Goal: Task Accomplishment & Management: Complete application form

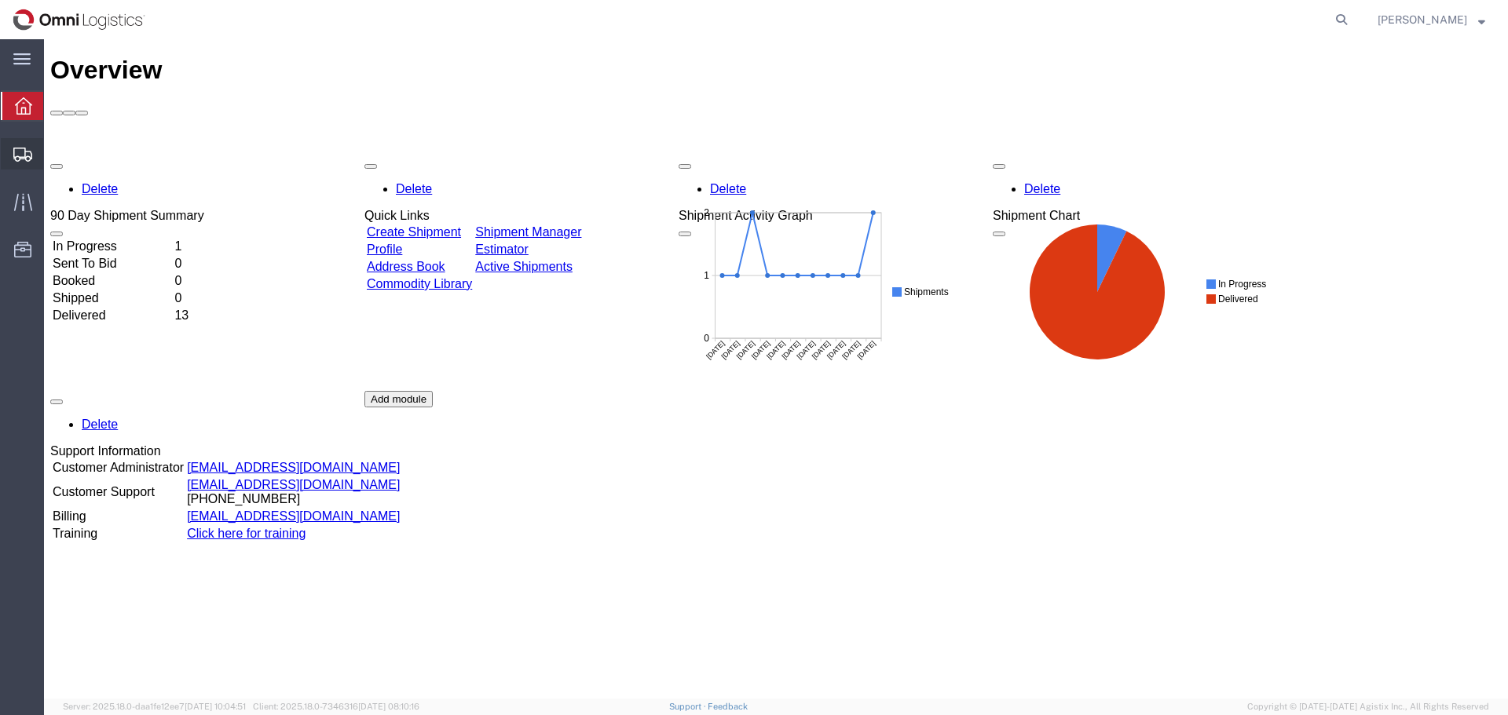
click at [0, 0] on span "Create Shipment" at bounding box center [0, 0] width 0 height 0
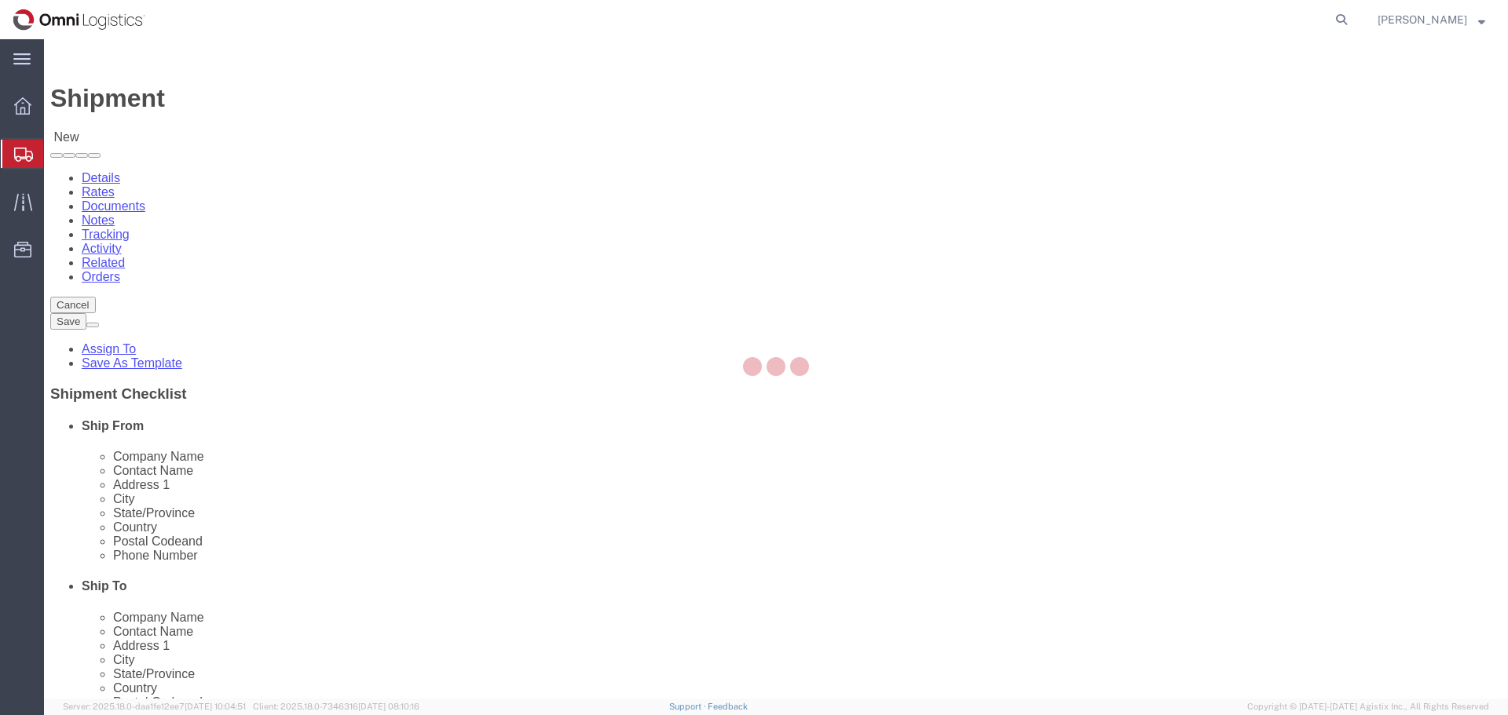
select select
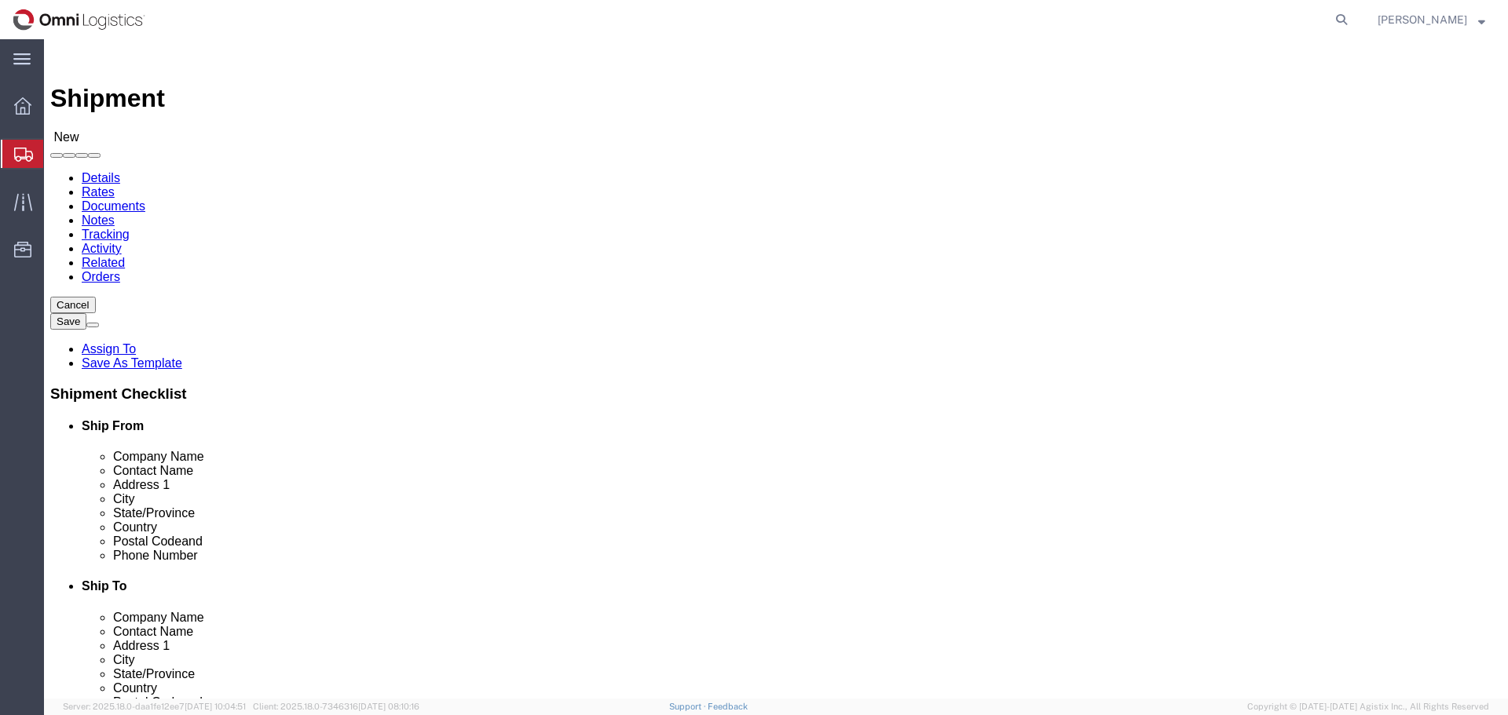
drag, startPoint x: 276, startPoint y: 229, endPoint x: 272, endPoint y: 238, distance: 9.2
click select "Select PG&E Seko Logistics"
select select "9596"
click select "Select PG&E Seko Logistics"
select select
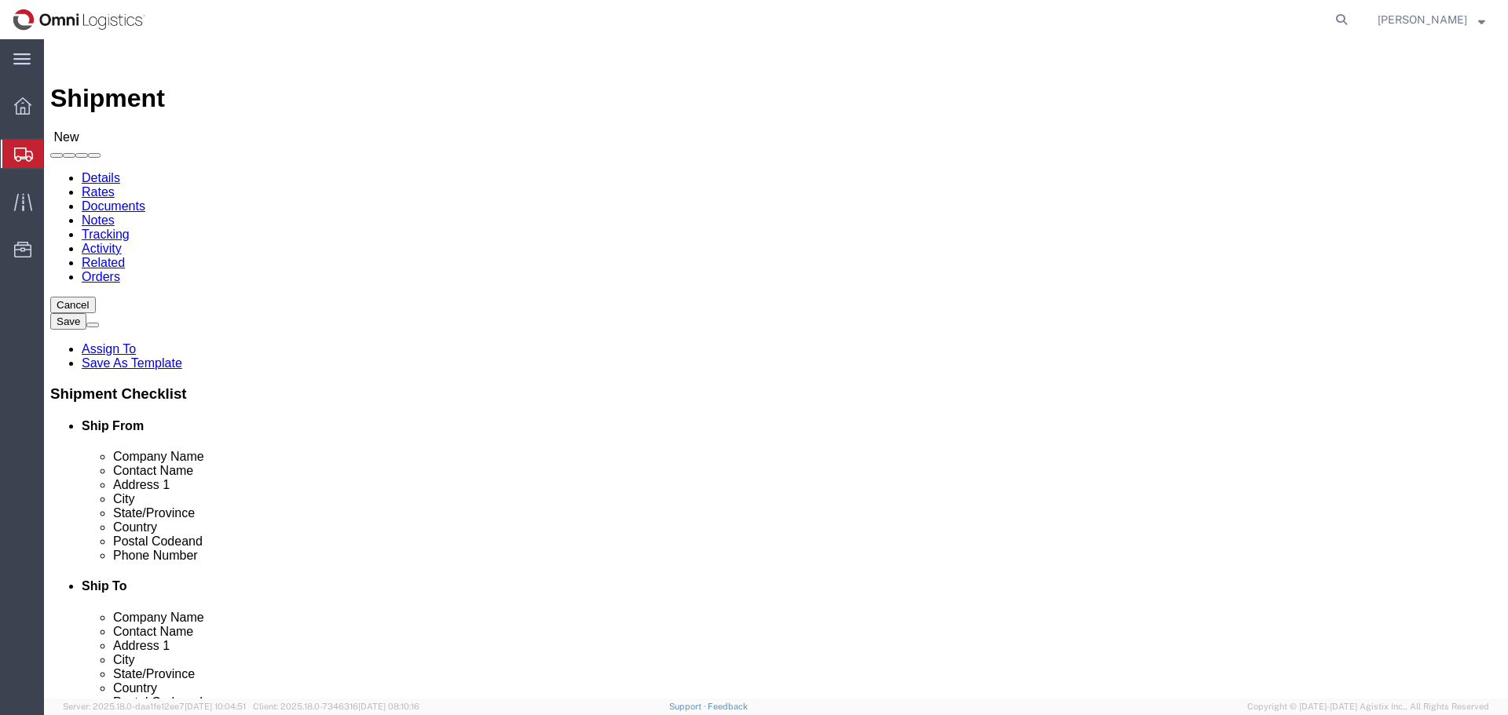
select select
select select "19740"
click select "Select All Others [GEOGRAPHIC_DATA] [GEOGRAPHIC_DATA] [GEOGRAPHIC_DATA] [GEOGRA…"
select select "MYPROFILE"
select select "[GEOGRAPHIC_DATA]"
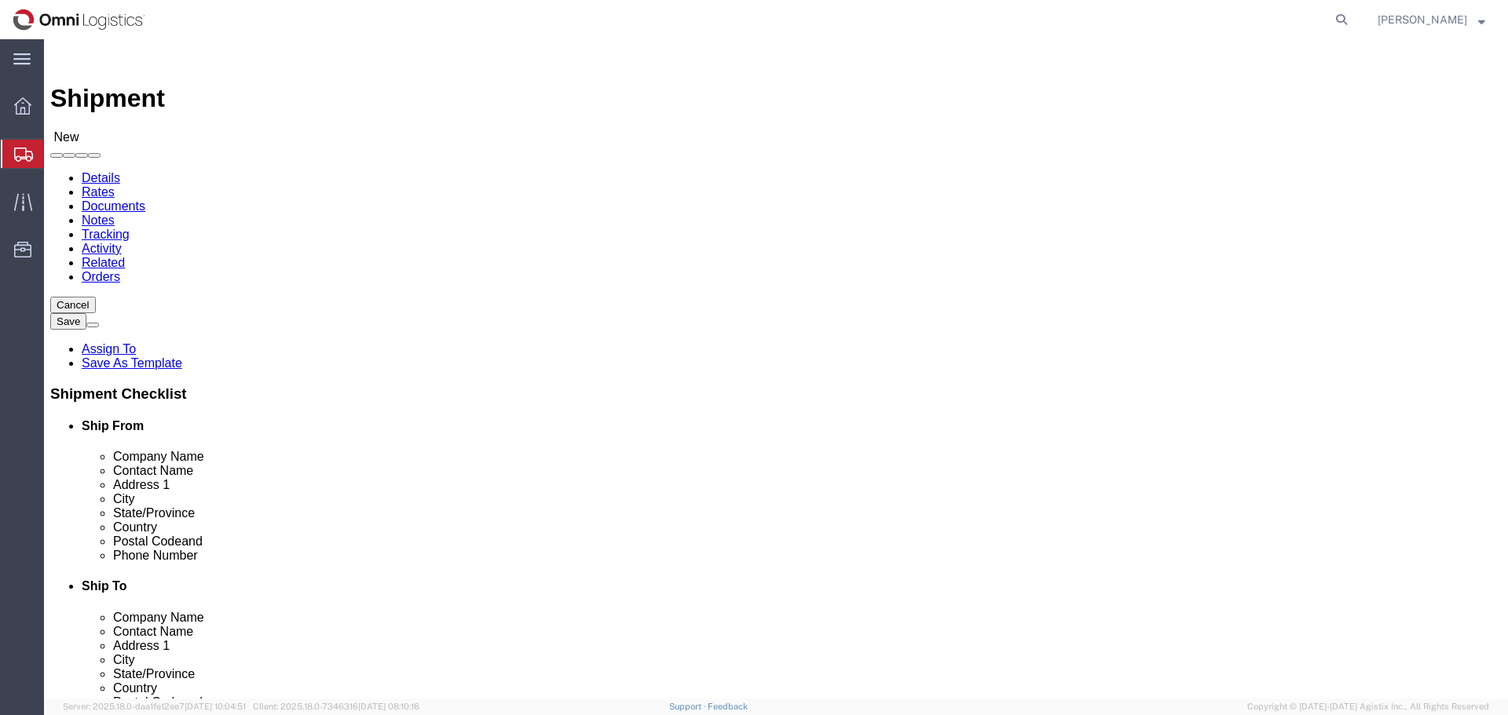
drag, startPoint x: 232, startPoint y: 455, endPoint x: 121, endPoint y: 456, distance: 111.5
click div "Contact Name"
type input "[PERSON_NAME]"
type input "[STREET_ADDRESS]"
select select
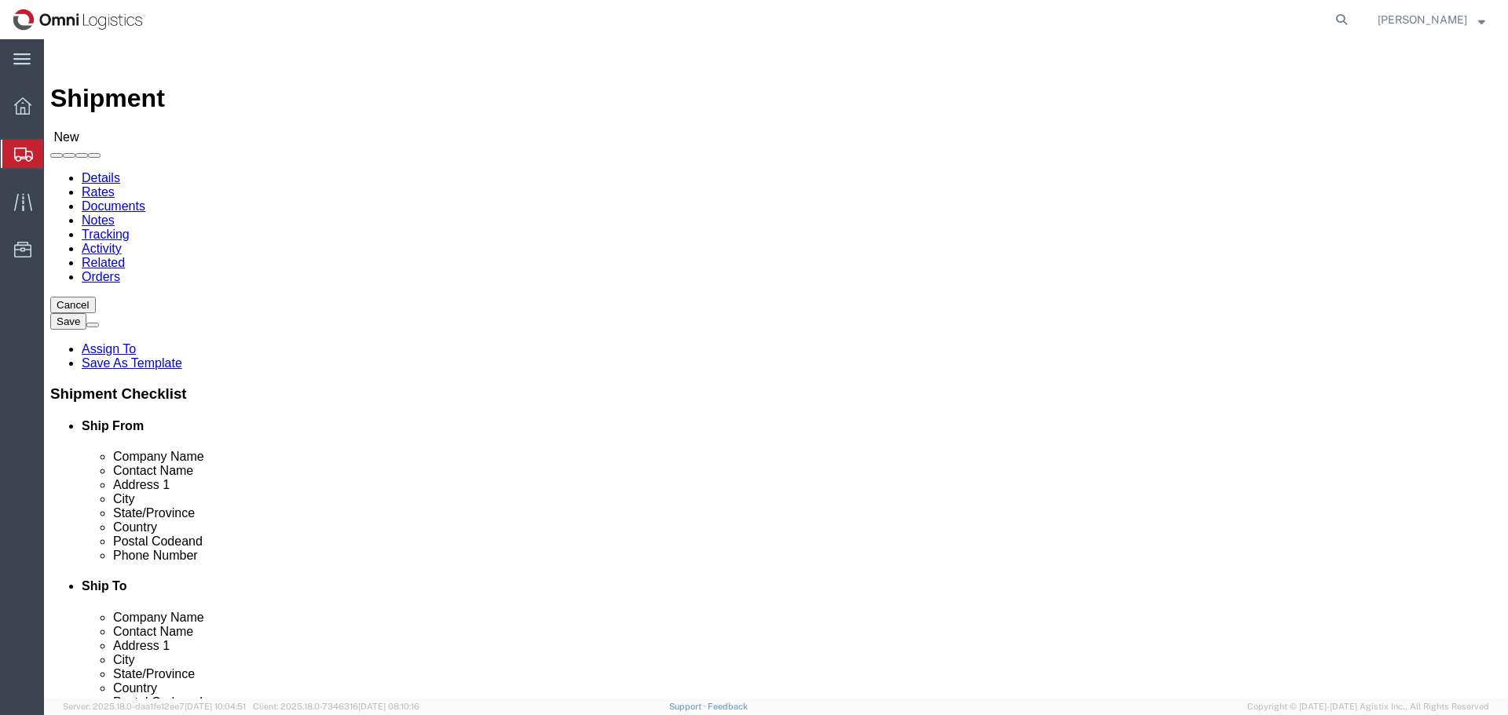
type input "Laredo"
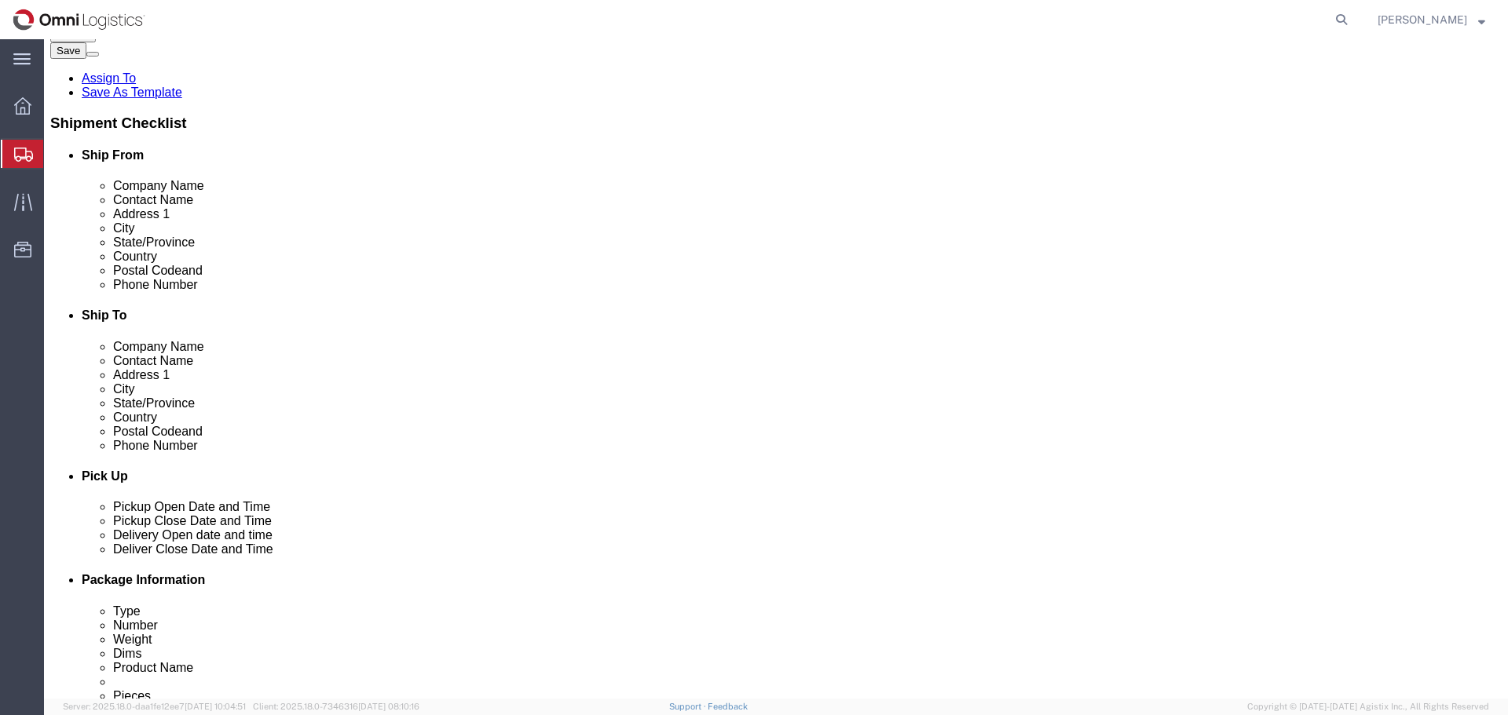
scroll to position [314, 0]
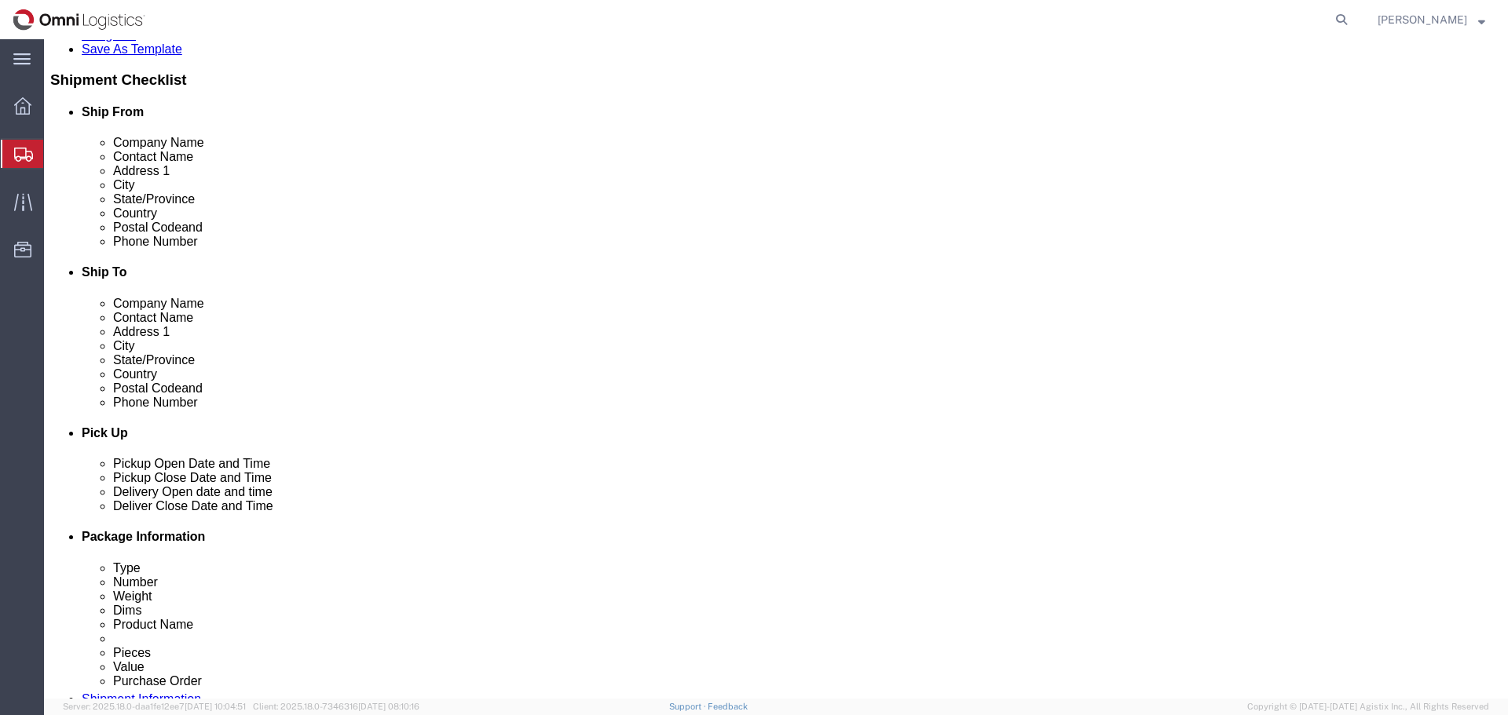
drag, startPoint x: 260, startPoint y: 375, endPoint x: 202, endPoint y: 380, distance: 58.3
click div
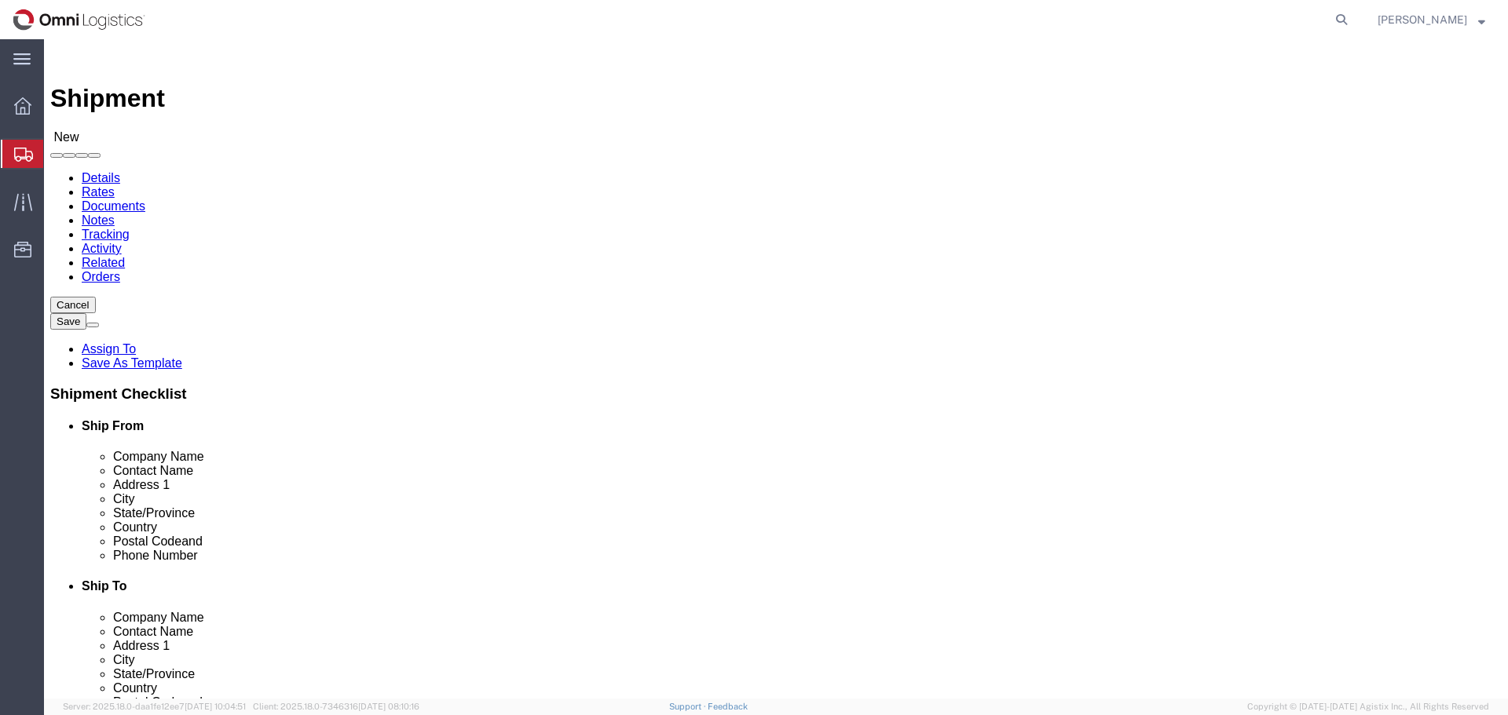
type input "[PERSON_NAME][EMAIL_ADDRESS][DOMAIN_NAME]"
click input "text"
type input "pacific"
click p "- PACIFIC GAS & ELECTRIC COMPANY - (RECEIVING DEPARTMENT/FREMONT MATERIAL) [STR…"
select select "CA"
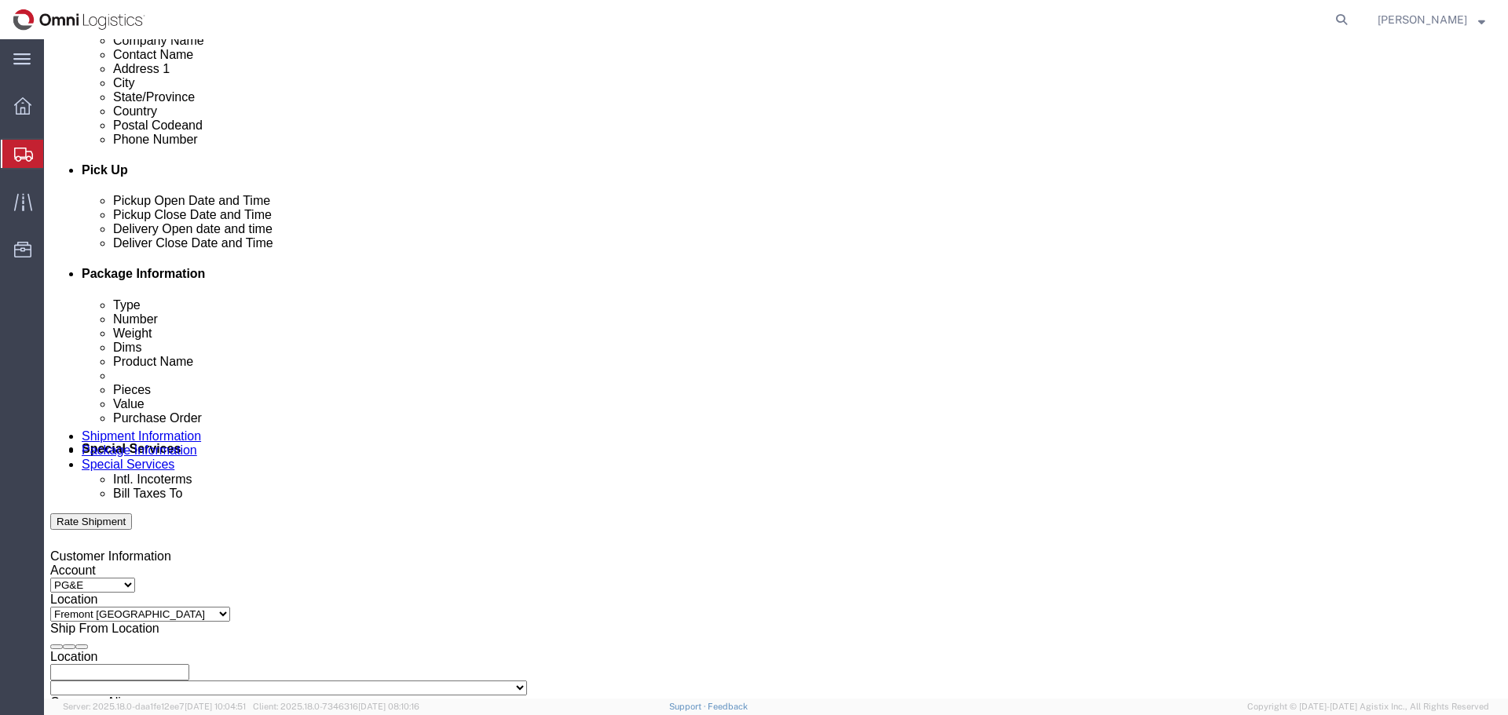
scroll to position [707, 0]
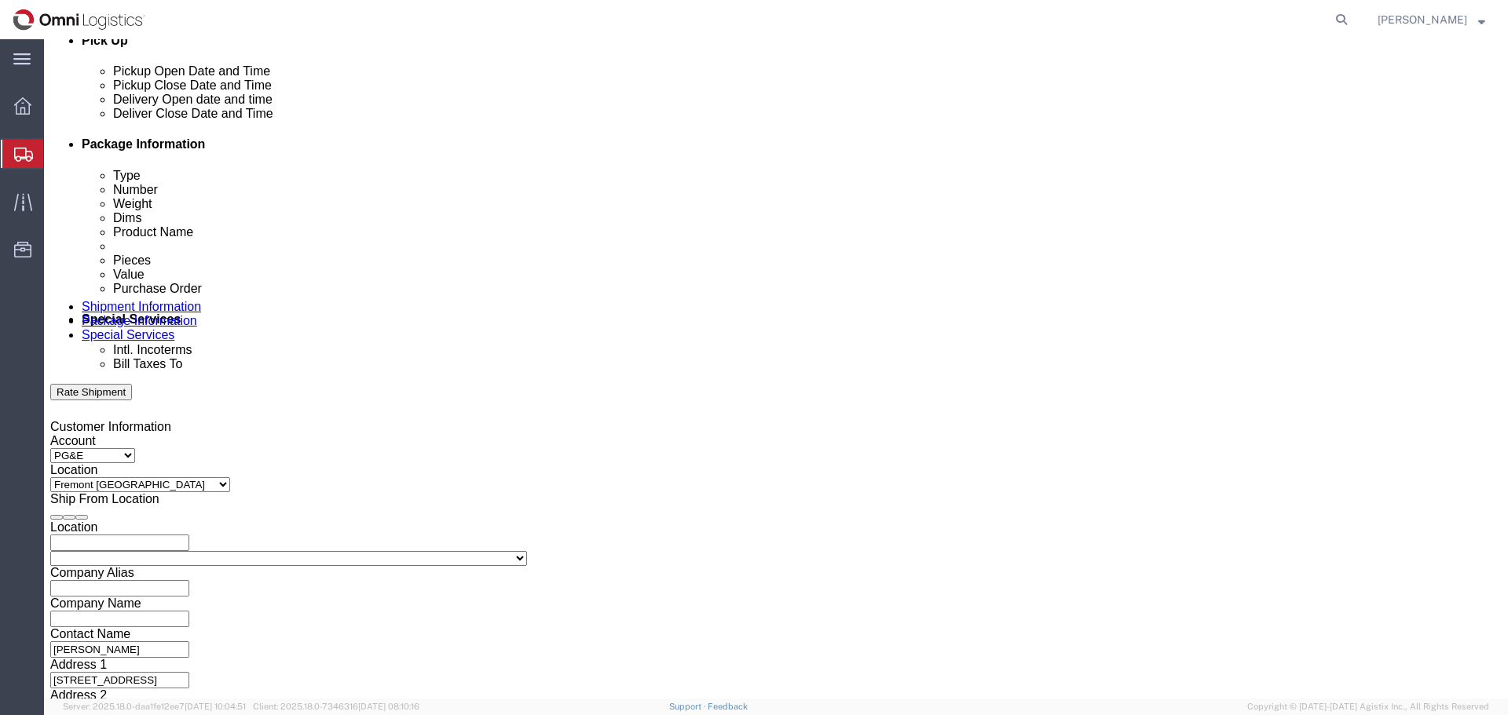
type input "PACIFIC GAS & ELECTRIC COMPANY"
click div "[DATE] 2:00 PM"
type input "5:00 PM"
click button "Apply"
click div
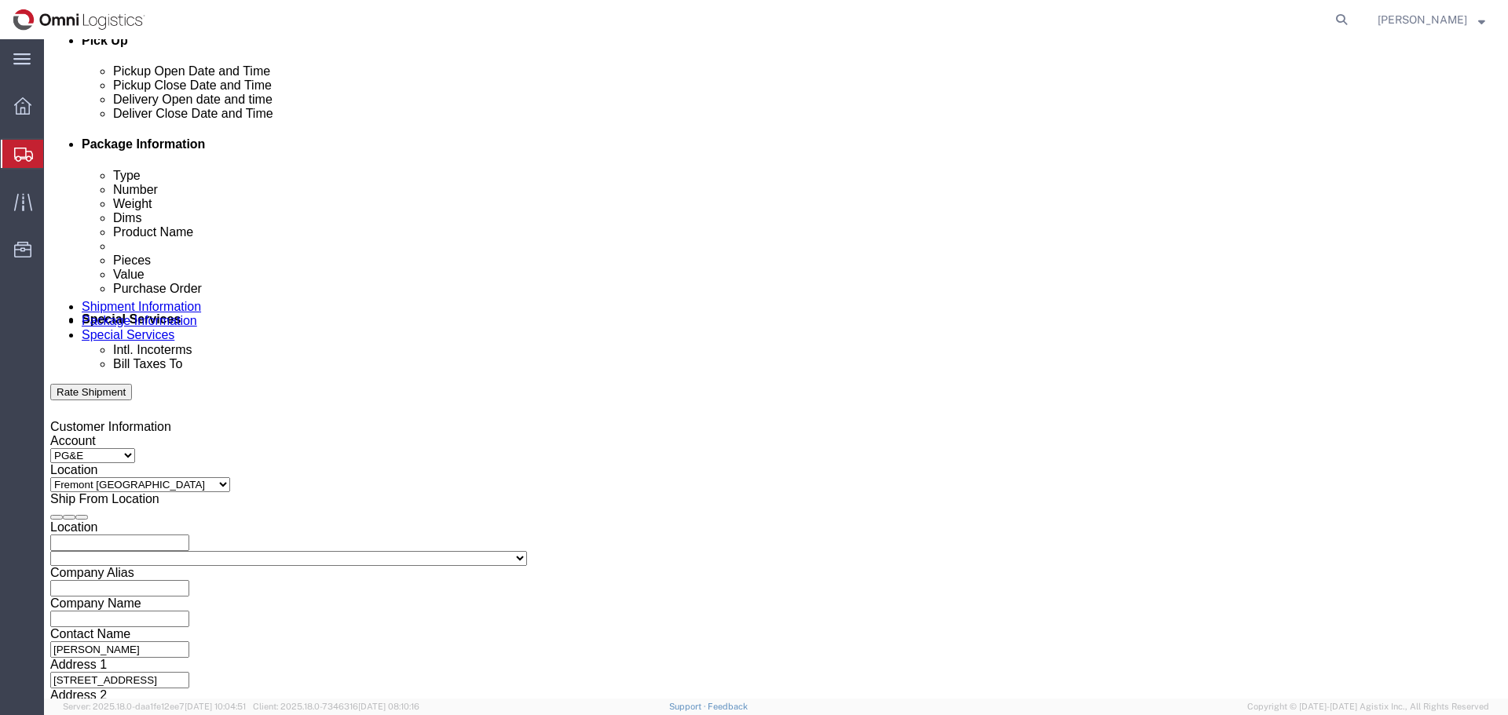
click input "6:00 PM"
type input "9:00 AM"
click button "Apply"
click div "Delivery Start Date Delivery Start Time Deliver Open Date and Time [DATE] 9:00 …"
click div
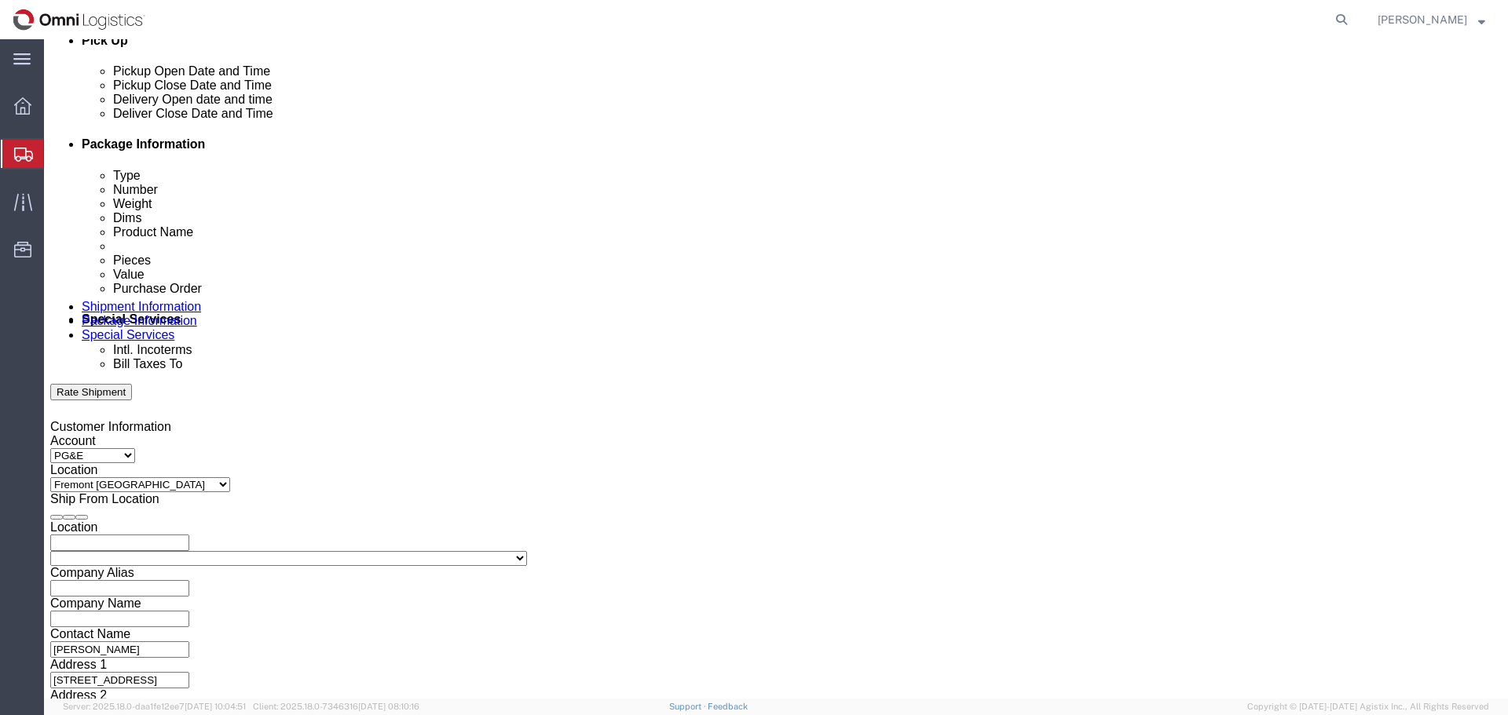
type input "2:00 PM"
click button "Apply"
click select "Select Account Type Activity ID Airline Appointment Number ASN Batch Request # …"
click input "text"
type input "3501413355"
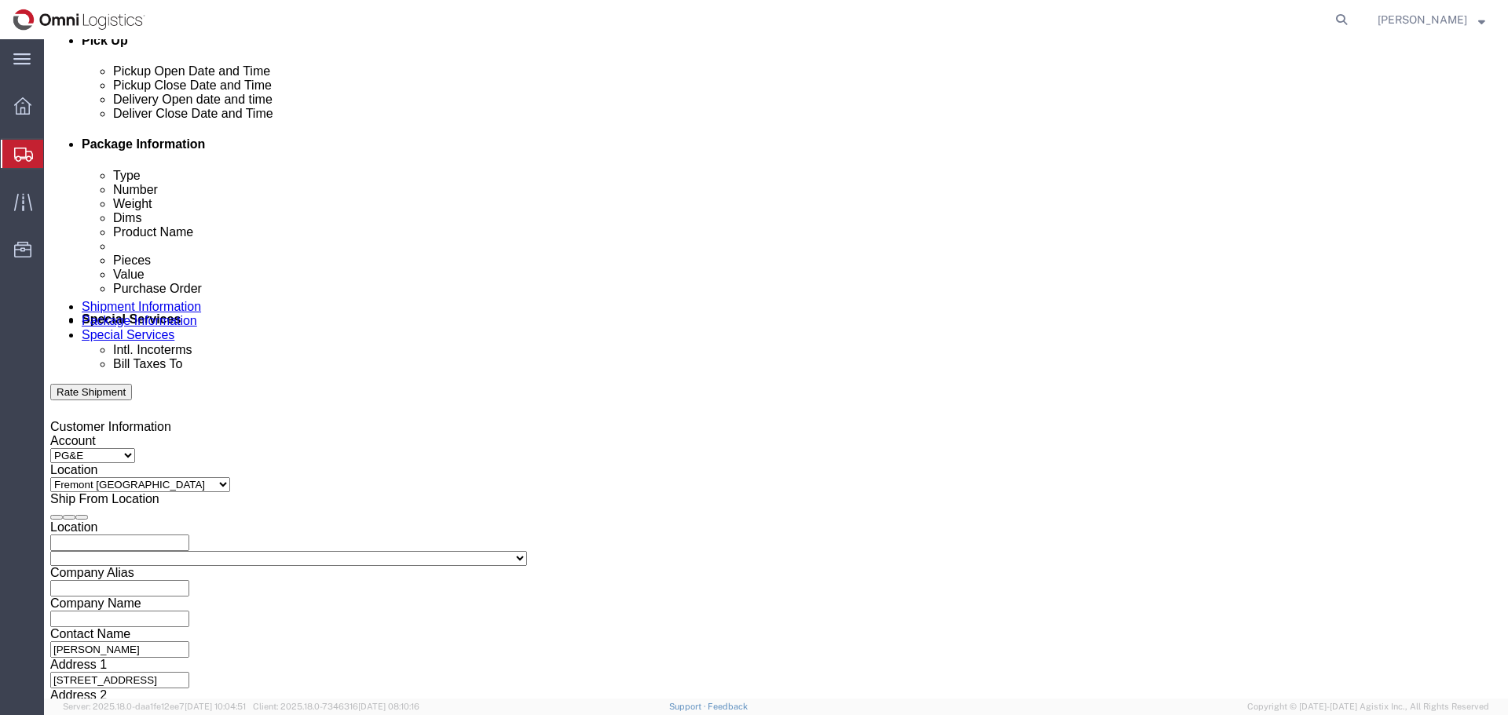
select select "BOL"
type input "S03081188"
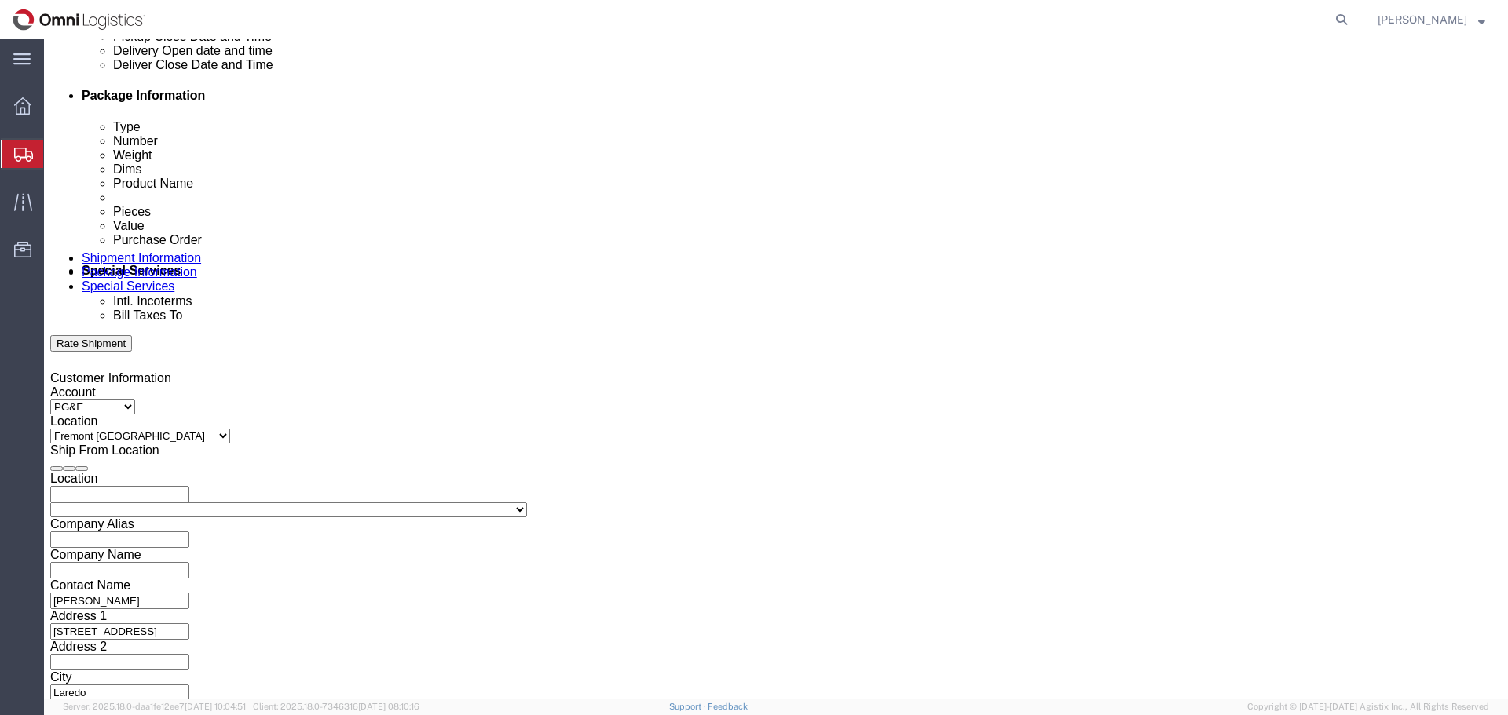
scroll to position [817, 0]
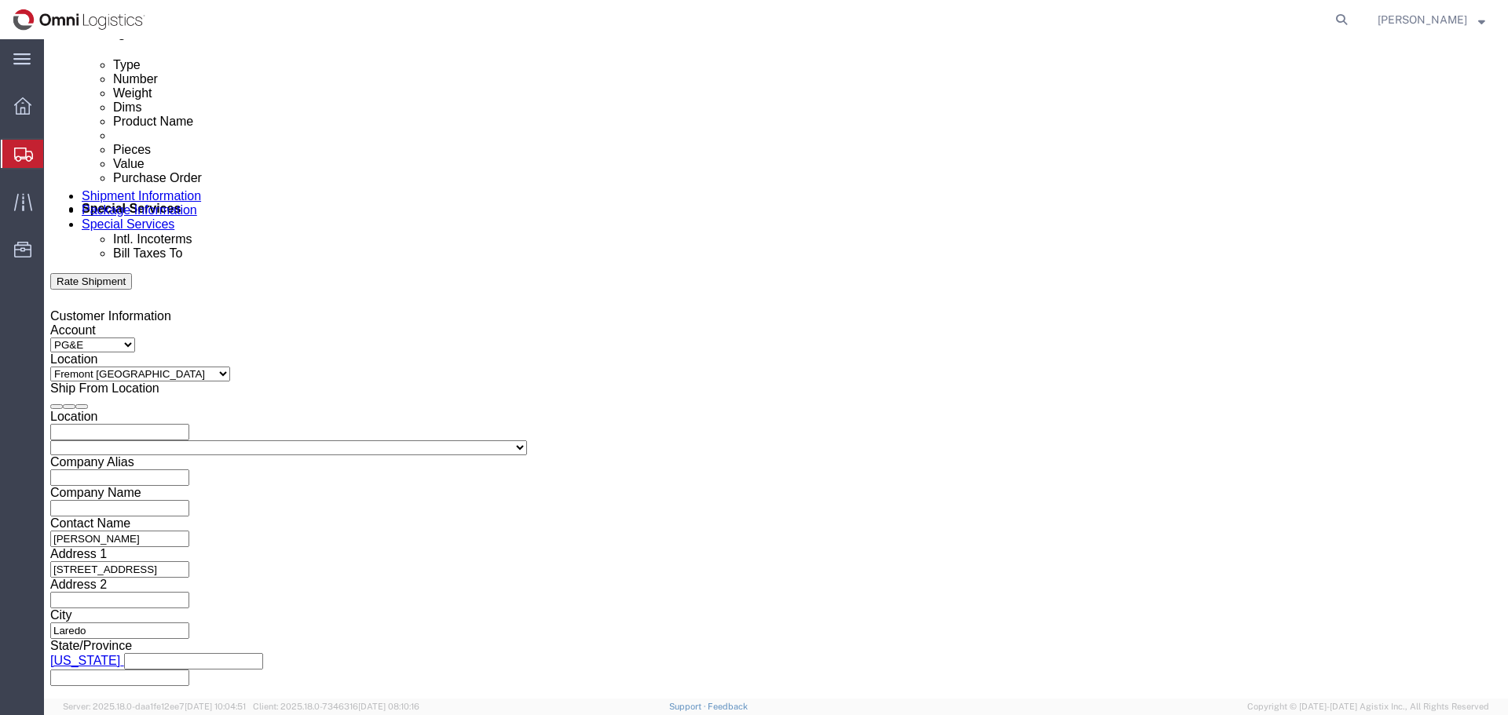
click button "Continue"
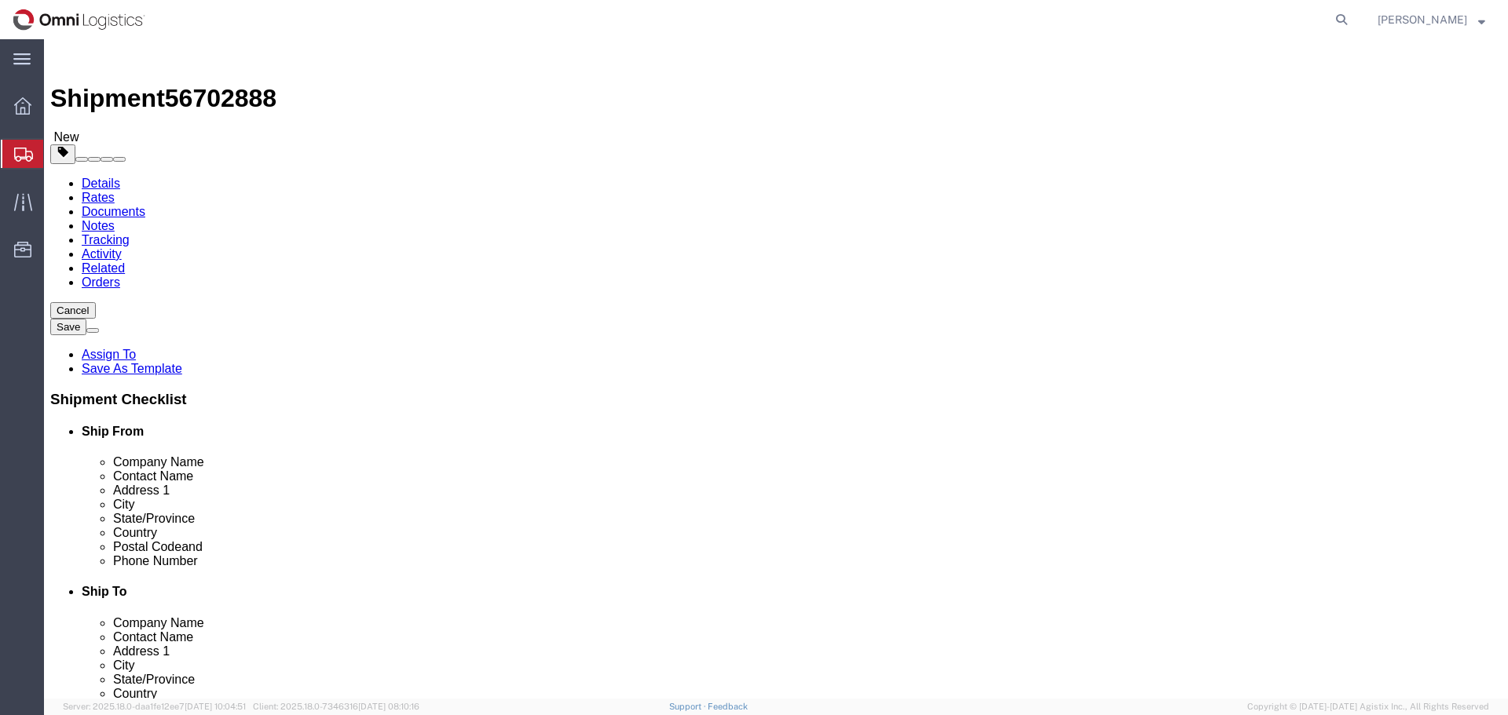
click select "Select Bulk Bundle(s) Cardboard Box(es) Carton(s) Crate(s) Drum(s) (Fiberboard)…"
select select "PSNS"
click select "Select Bulk Bundle(s) Cardboard Box(es) Carton(s) Crate(s) Drum(s) (Fiberboard)…"
drag, startPoint x: 252, startPoint y: 340, endPoint x: 178, endPoint y: 338, distance: 73.8
click div "Number Number of packages of specified package type and dimensions 1"
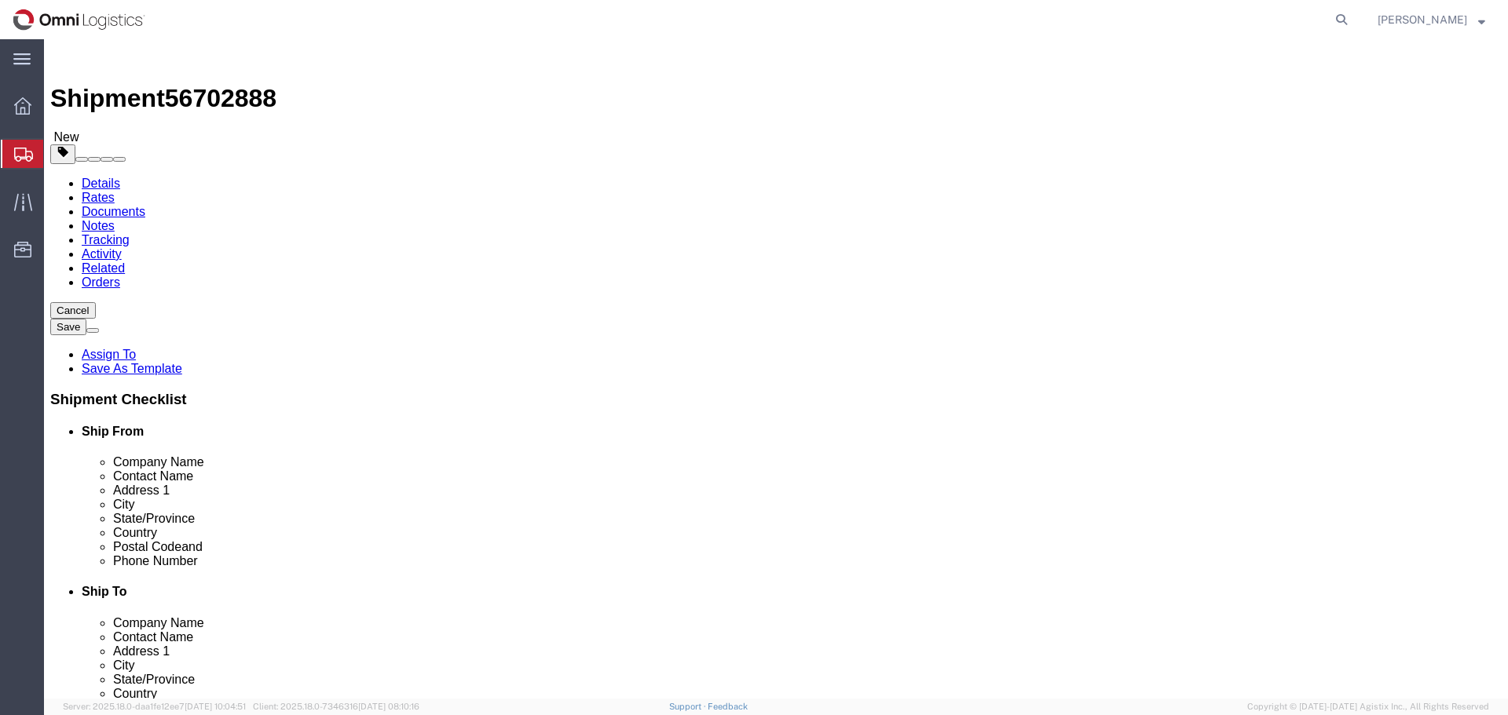
type input "51"
type input "37"
type input "43"
type input "368"
click link "Add Content"
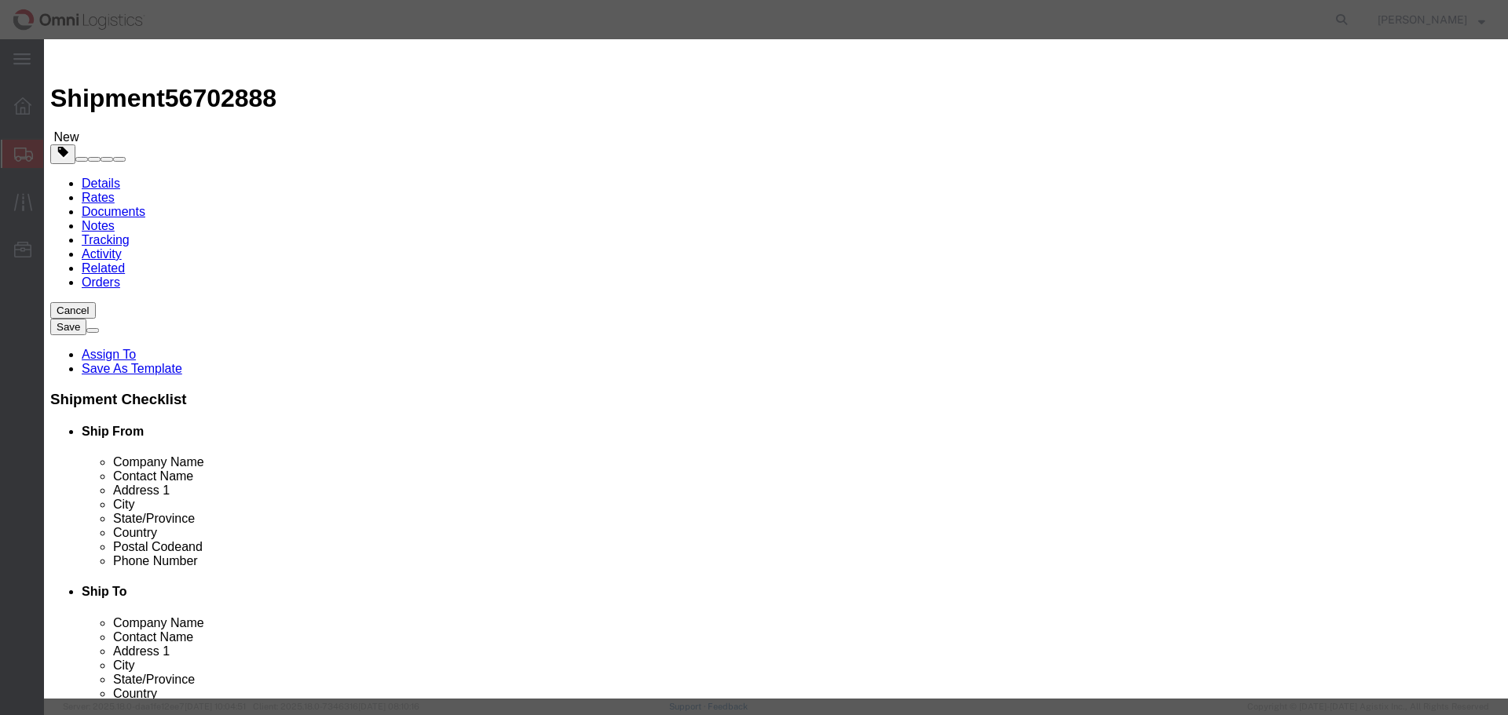
click input "text"
type input "GAS REGULATORS"
type input "64"
type input "3000"
select select "USD"
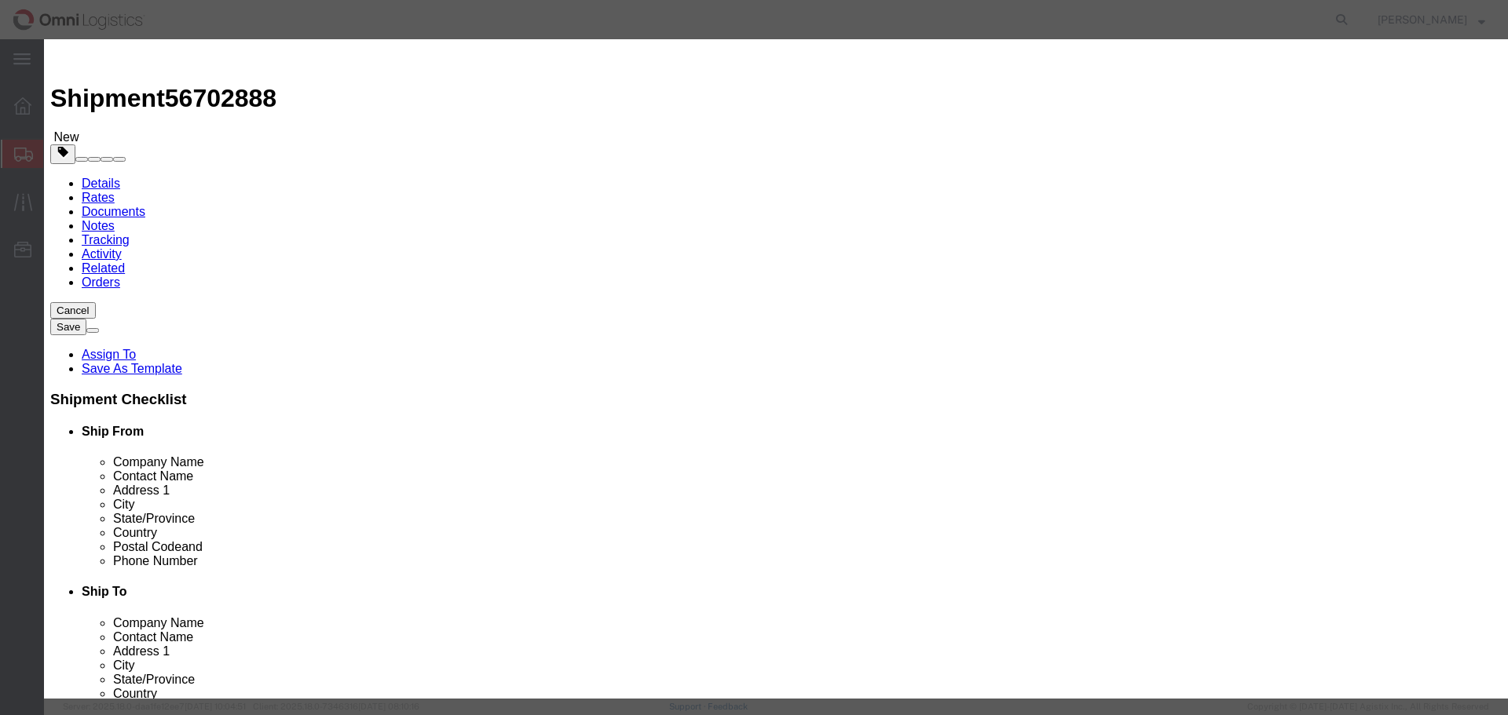
select select "85"
click button "Save & Close"
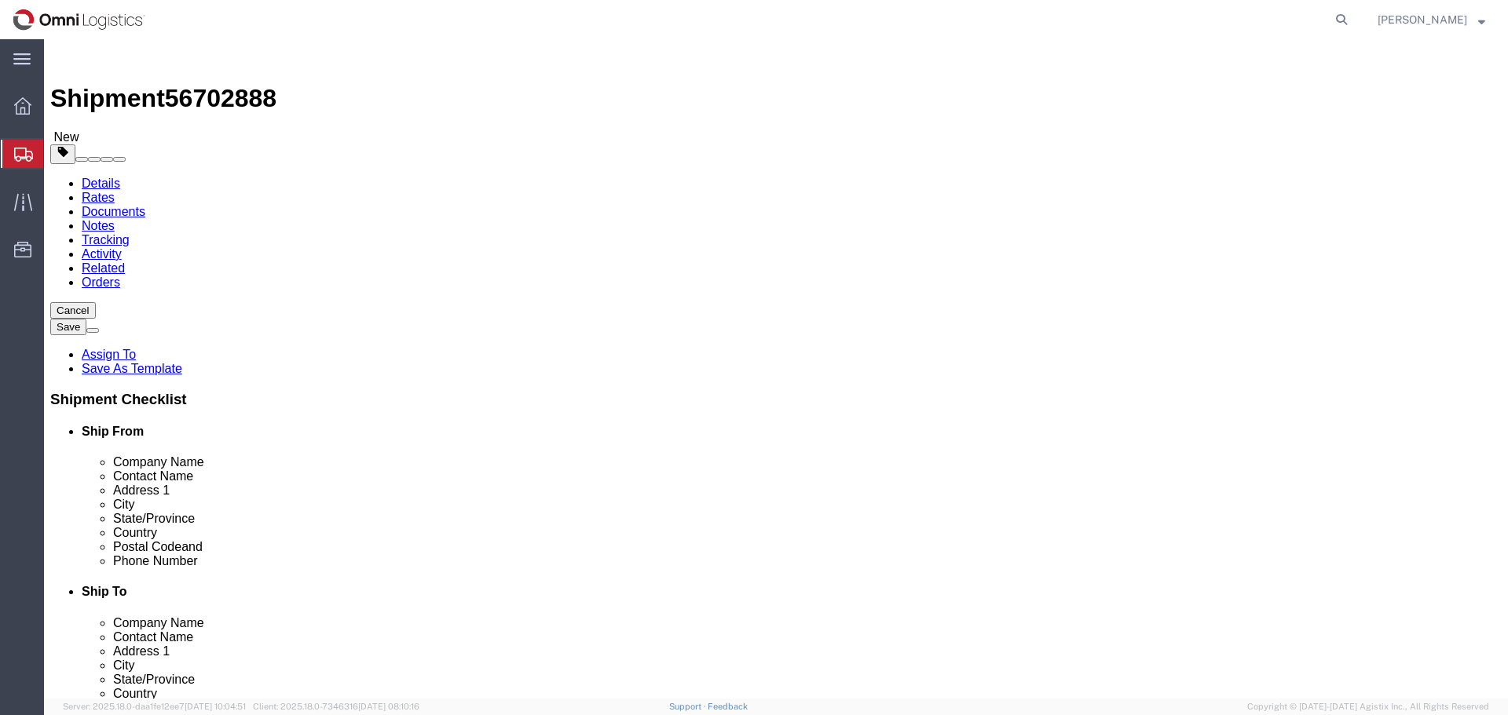
click button "Rate Shipment"
